Goal: Task Accomplishment & Management: Complete application form

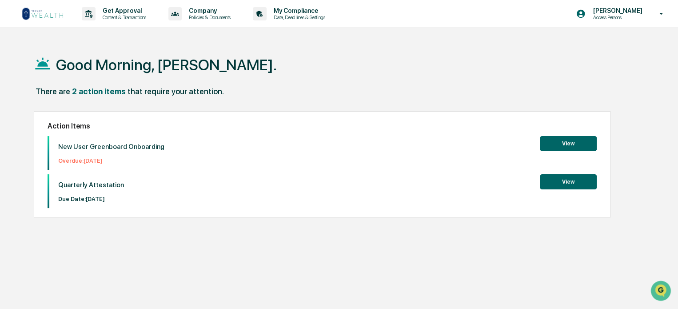
click at [561, 143] on button "View" at bounding box center [568, 143] width 57 height 15
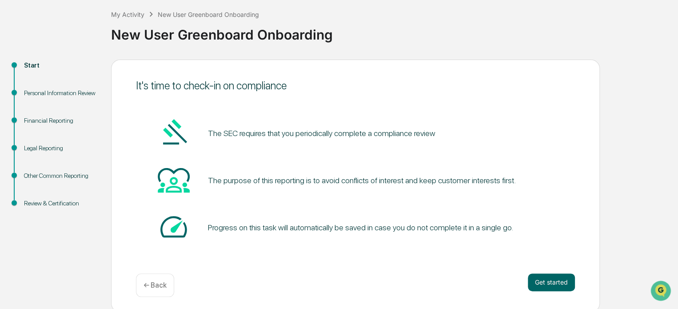
scroll to position [48, 0]
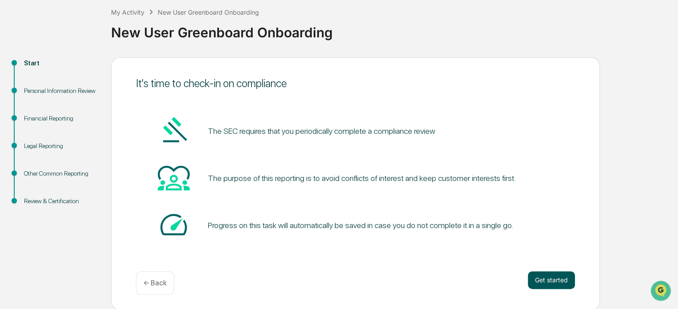
click at [558, 279] on button "Get started" at bounding box center [551, 280] width 47 height 18
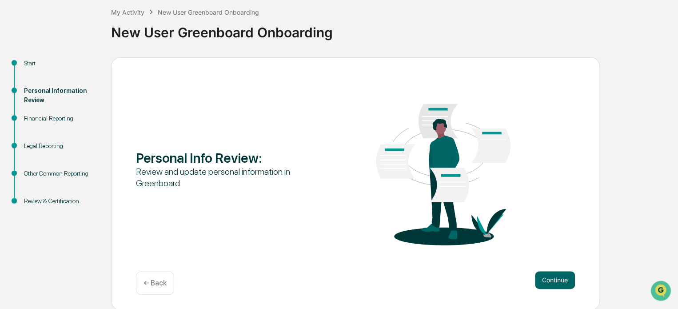
click at [557, 279] on button "Continue" at bounding box center [555, 280] width 40 height 18
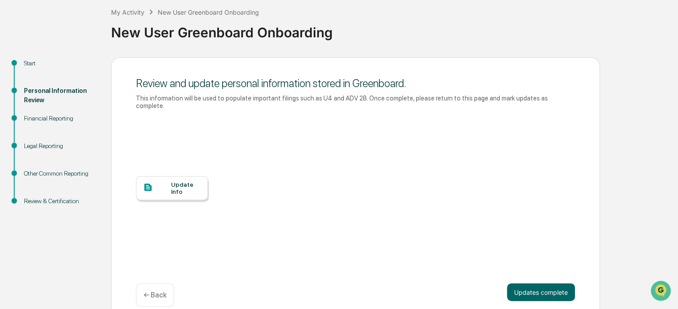
click at [178, 181] on div "Update Info" at bounding box center [186, 188] width 30 height 14
click at [535, 283] on button "Updates complete" at bounding box center [541, 292] width 68 height 18
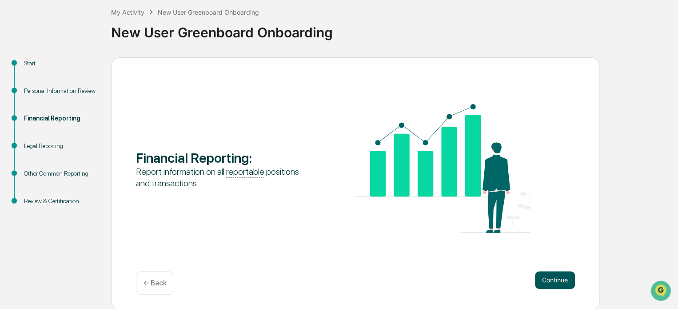
click at [554, 278] on button "Continue" at bounding box center [555, 280] width 40 height 18
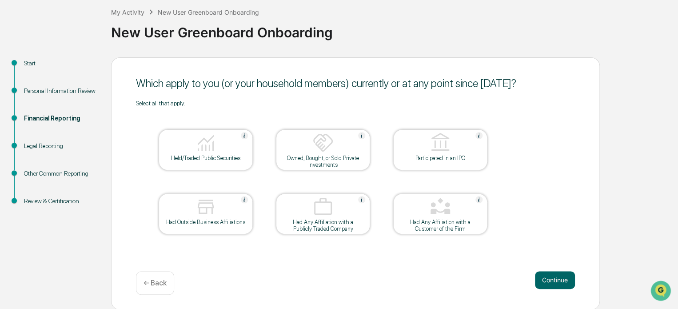
click at [209, 149] on img at bounding box center [205, 142] width 21 height 21
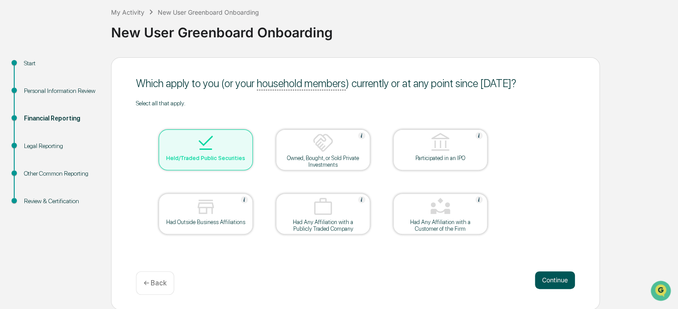
click at [553, 281] on button "Continue" at bounding box center [555, 280] width 40 height 18
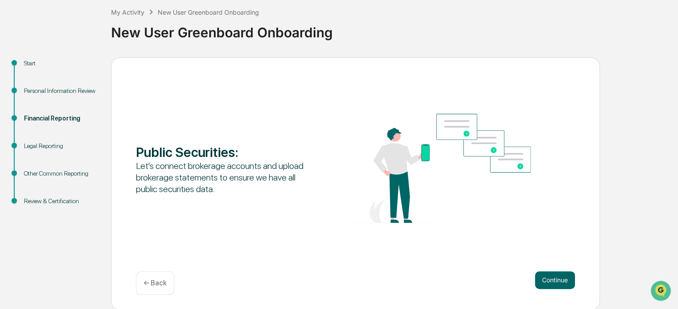
click at [553, 281] on button "Continue" at bounding box center [555, 280] width 40 height 18
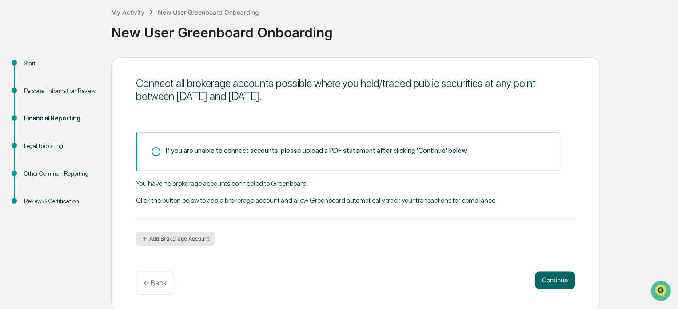
click at [172, 239] on button "Add Brokerage Account" at bounding box center [175, 238] width 79 height 14
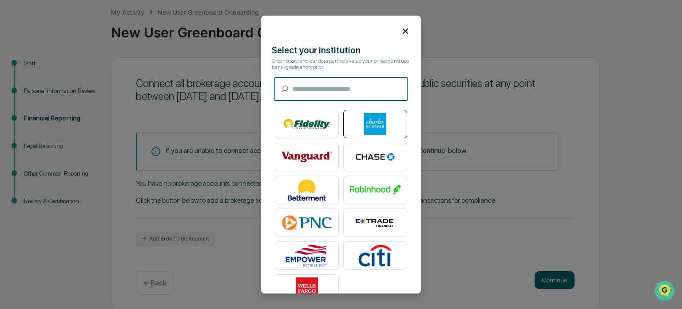
click at [370, 125] on img at bounding box center [375, 124] width 51 height 22
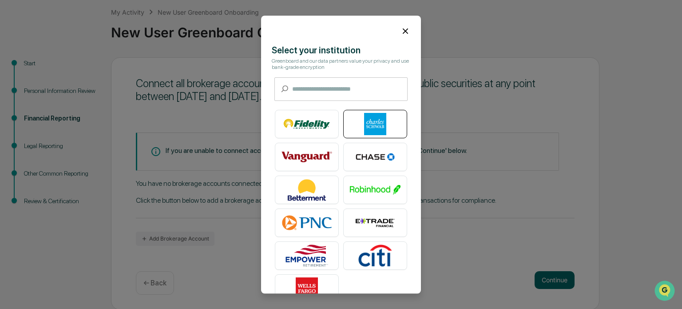
click at [369, 126] on img at bounding box center [375, 124] width 51 height 22
click at [401, 28] on icon at bounding box center [406, 31] width 10 height 10
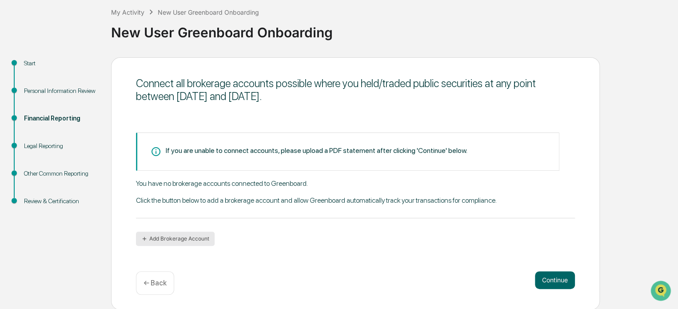
click at [189, 239] on button "Add Brokerage Account" at bounding box center [175, 238] width 79 height 14
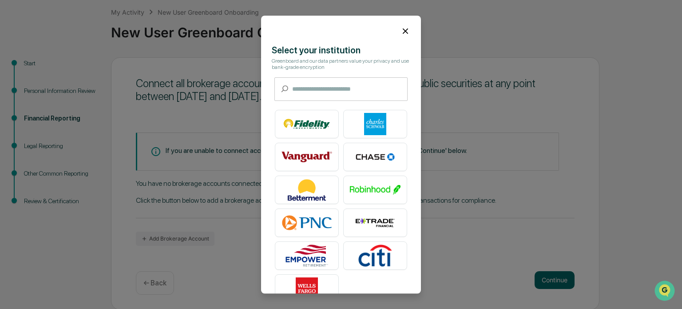
click at [402, 34] on icon at bounding box center [406, 31] width 10 height 10
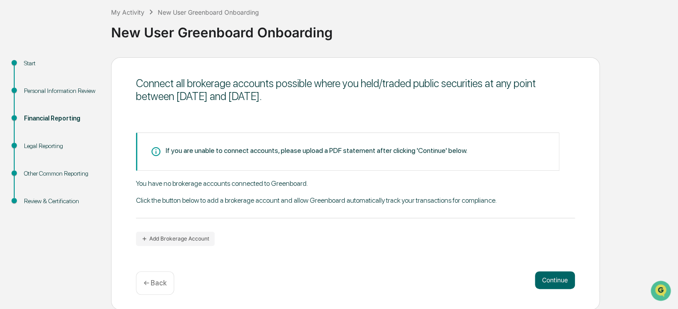
click at [154, 150] on icon at bounding box center [158, 151] width 15 height 11
click at [156, 150] on icon at bounding box center [158, 151] width 15 height 11
click at [546, 278] on button "Continue" at bounding box center [555, 280] width 40 height 18
